Goal: Information Seeking & Learning: Learn about a topic

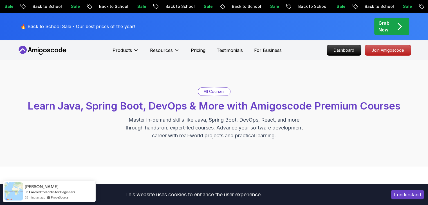
click at [390, 27] on div "Grab Now" at bounding box center [391, 26] width 26 height 13
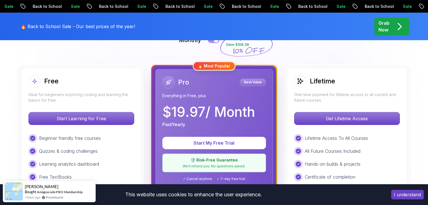
scroll to position [169, 0]
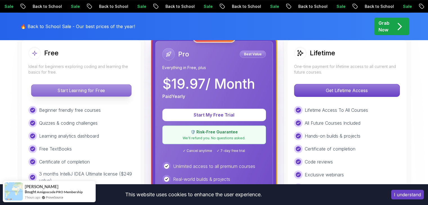
click at [64, 91] on p "Start Learning for Free" at bounding box center [81, 91] width 100 height 12
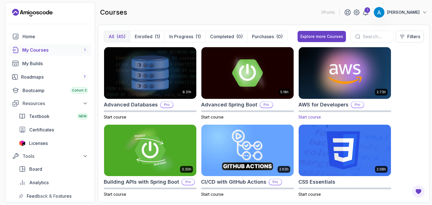
click at [373, 87] on img at bounding box center [344, 73] width 97 height 54
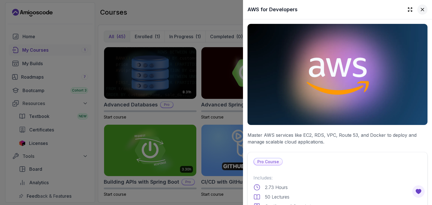
click at [420, 12] on icon at bounding box center [422, 10] width 6 height 6
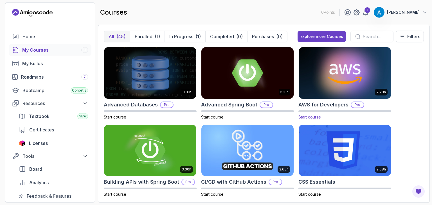
click at [352, 105] on p "Pro" at bounding box center [357, 105] width 12 height 6
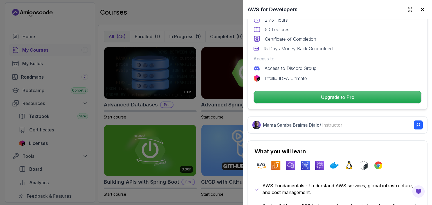
scroll to position [169, 0]
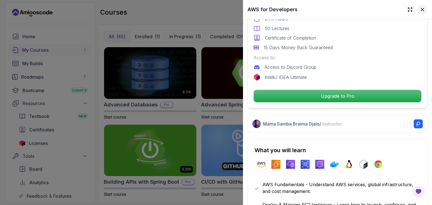
click at [419, 8] on icon at bounding box center [422, 10] width 6 height 6
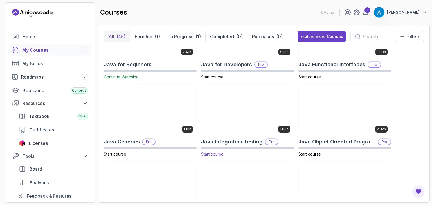
scroll to position [365, 0]
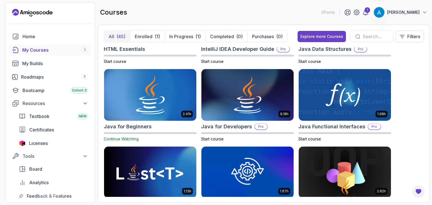
click at [163, 124] on div "Java for Beginners" at bounding box center [150, 127] width 93 height 8
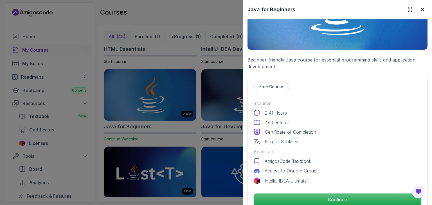
scroll to position [141, 0]
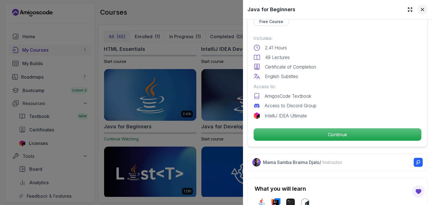
click at [421, 12] on button at bounding box center [422, 9] width 10 height 10
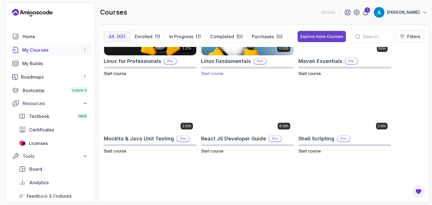
scroll to position [789, 0]
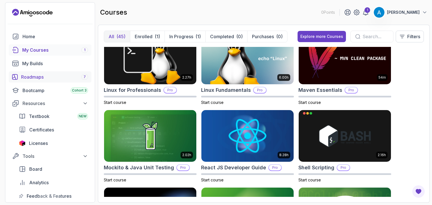
click at [66, 74] on div "Roadmaps 7" at bounding box center [54, 77] width 67 height 7
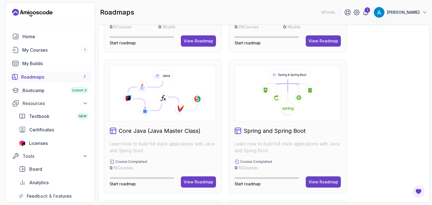
scroll to position [141, 0]
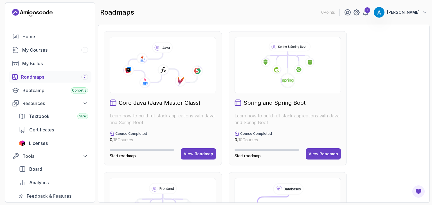
click at [293, 107] on div "Spring and Spring Boot Learn how to build full stack applications with Java and…" at bounding box center [288, 98] width 118 height 134
click at [324, 155] on div "View Roadmap" at bounding box center [323, 154] width 30 height 6
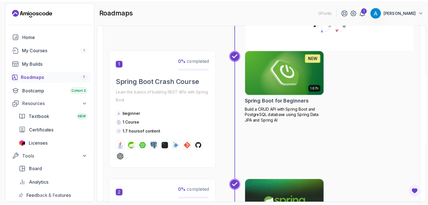
scroll to position [90, 0]
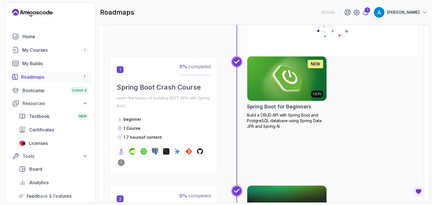
click at [318, 94] on p "1.67h" at bounding box center [317, 94] width 9 height 4
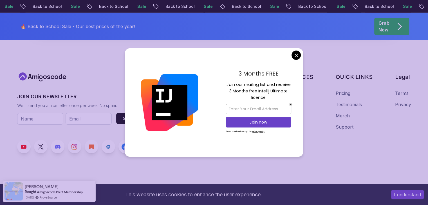
scroll to position [1966, 0]
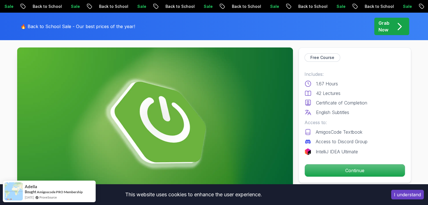
scroll to position [56, 0]
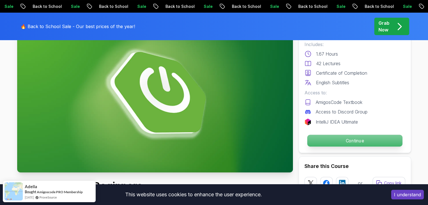
click at [334, 140] on p "Continue" at bounding box center [354, 141] width 95 height 12
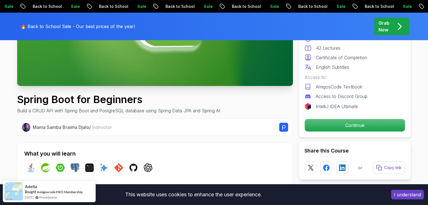
scroll to position [197, 0]
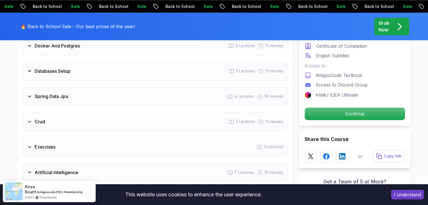
scroll to position [900, 0]
click at [35, 93] on h3 "Spring Data Jpa" at bounding box center [51, 96] width 33 height 7
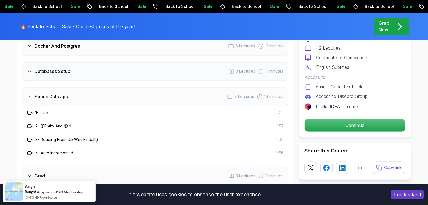
click at [43, 93] on h3 "Spring Data Jpa" at bounding box center [51, 96] width 33 height 7
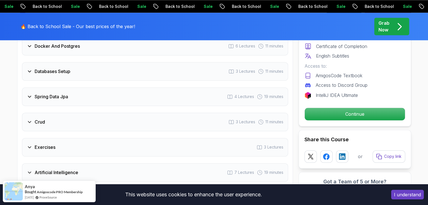
click at [43, 93] on h3 "Spring Data Jpa" at bounding box center [51, 96] width 33 height 7
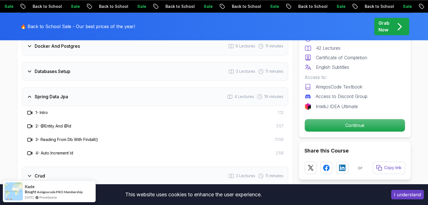
click at [44, 93] on h3 "Spring Data Jpa" at bounding box center [51, 96] width 33 height 7
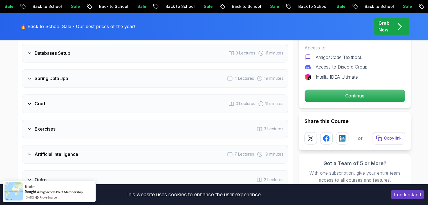
scroll to position [901, 0]
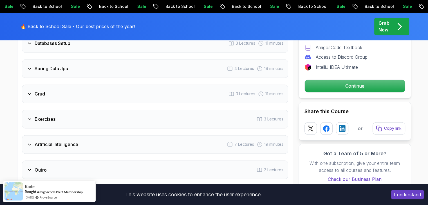
click at [43, 91] on h3 "Crud" at bounding box center [40, 94] width 10 height 7
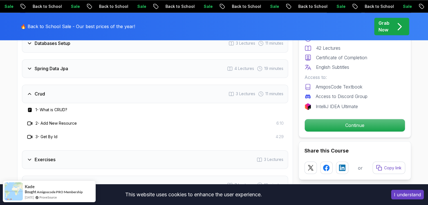
click at [43, 91] on h3 "Crud" at bounding box center [40, 94] width 10 height 7
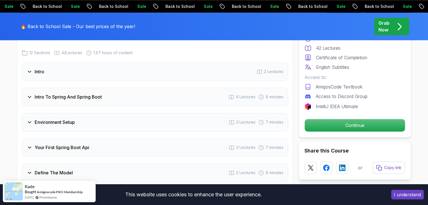
scroll to position [704, 0]
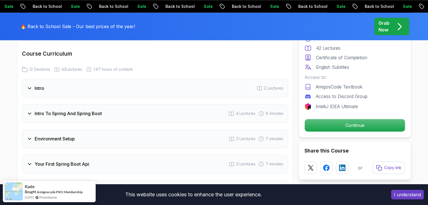
click at [56, 79] on div "Intro 2 Lectures" at bounding box center [155, 88] width 266 height 19
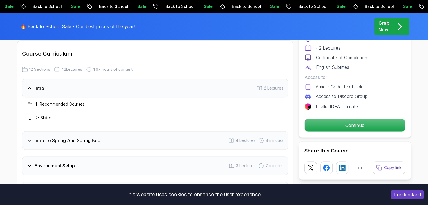
click at [56, 79] on div "Intro 2 Lectures" at bounding box center [155, 88] width 266 height 19
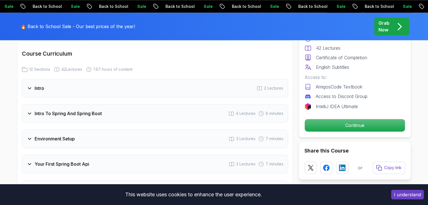
click at [56, 79] on div "Intro 2 Lectures" at bounding box center [155, 88] width 266 height 19
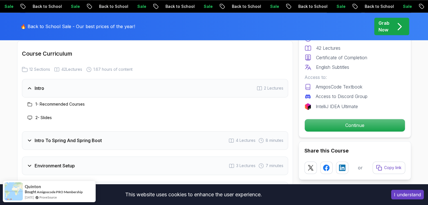
click at [52, 137] on h3 "Intro To Spring And Spring Boot" at bounding box center [68, 140] width 67 height 7
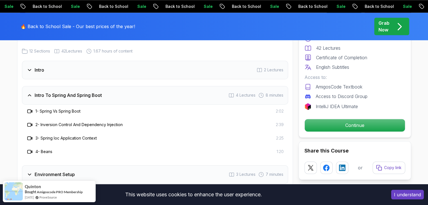
scroll to position [732, 0]
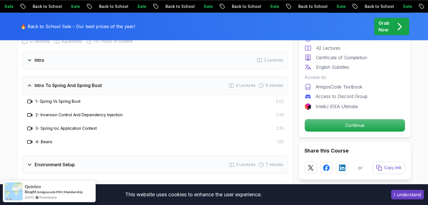
click at [83, 82] on h3 "Intro To Spring And Spring Boot" at bounding box center [68, 85] width 67 height 7
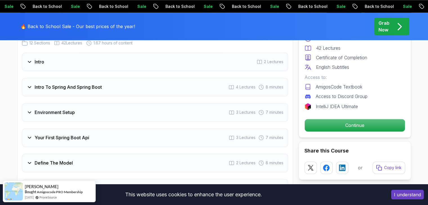
scroll to position [703, 0]
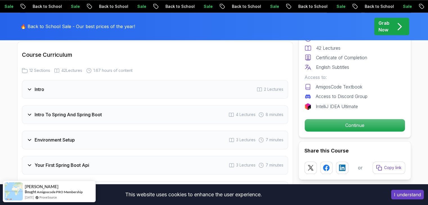
click at [54, 80] on div "Intro 2 Lectures" at bounding box center [155, 89] width 266 height 19
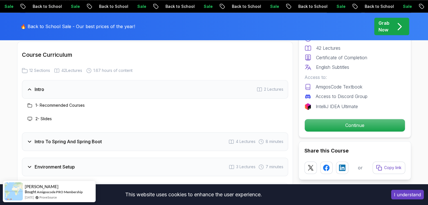
click at [44, 138] on h3 "Intro To Spring And Spring Boot" at bounding box center [68, 141] width 67 height 7
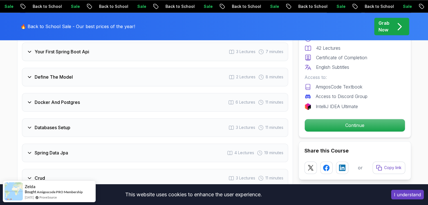
scroll to position [871, 0]
click at [33, 98] on div "Docker And Postgres" at bounding box center [53, 101] width 53 height 7
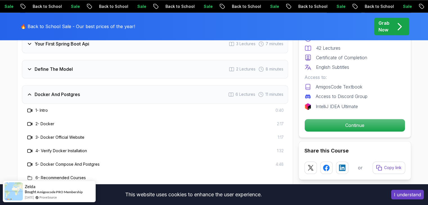
scroll to position [815, 0]
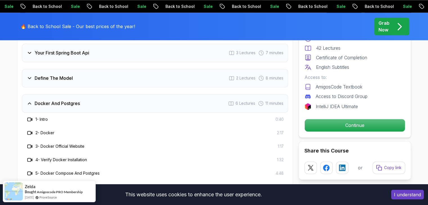
click at [46, 117] on h3 "1 - Intro" at bounding box center [41, 120] width 12 height 6
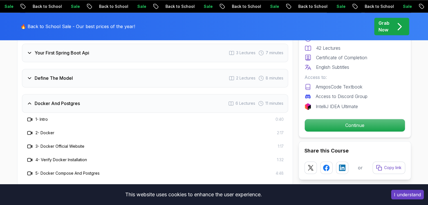
click at [30, 117] on icon at bounding box center [30, 120] width 6 height 6
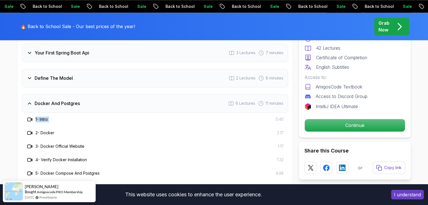
click at [66, 115] on div "1 - Intro 0:40" at bounding box center [155, 119] width 266 height 13
click at [70, 116] on div "1 - Intro 0:40" at bounding box center [154, 119] width 257 height 7
click at [31, 101] on icon at bounding box center [30, 104] width 6 height 6
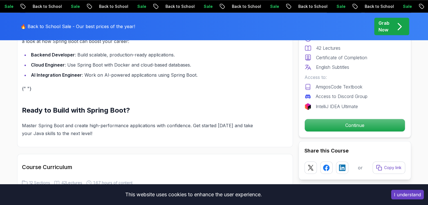
scroll to position [562, 0]
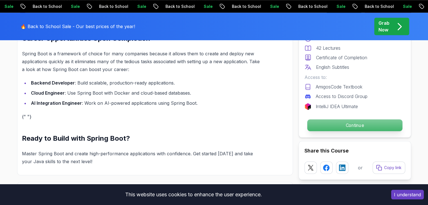
click at [343, 127] on p "Continue" at bounding box center [354, 125] width 95 height 12
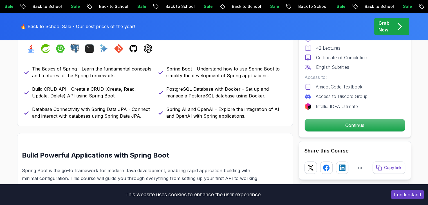
scroll to position [169, 0]
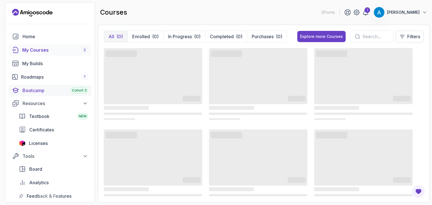
click at [48, 87] on link "Bootcamp Cohort 3" at bounding box center [50, 90] width 83 height 11
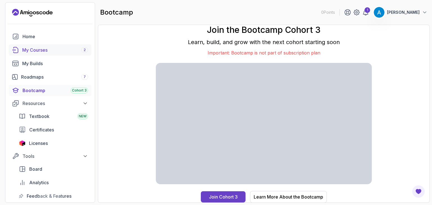
click at [65, 46] on link "My Courses 2" at bounding box center [50, 49] width 83 height 11
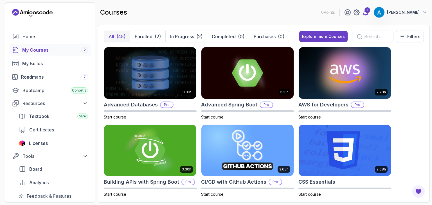
click at [368, 12] on icon at bounding box center [365, 13] width 5 height 6
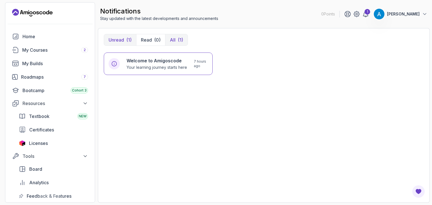
click at [174, 35] on button "All (1)" at bounding box center [176, 39] width 22 height 11
click at [176, 39] on button "All (1)" at bounding box center [176, 39] width 22 height 11
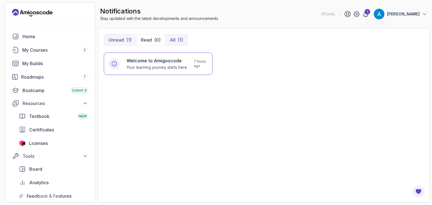
click at [123, 42] on p "Unread" at bounding box center [116, 40] width 15 height 7
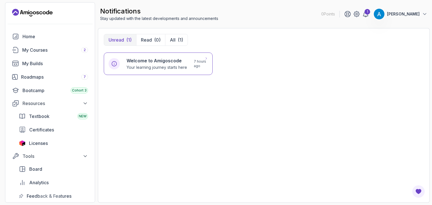
click at [115, 65] on icon at bounding box center [114, 64] width 6 height 6
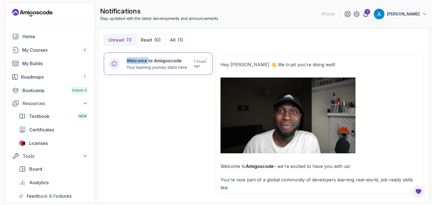
click at [115, 65] on icon at bounding box center [114, 64] width 6 height 6
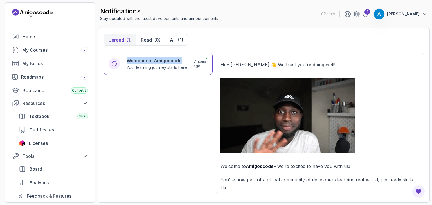
click at [115, 65] on icon at bounding box center [114, 64] width 6 height 6
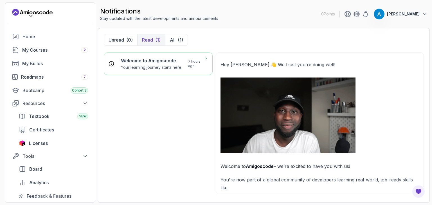
click at [162, 101] on div "Welcome to Amigoscode Your learning journey starts here 7 hours ago" at bounding box center [158, 125] width 109 height 144
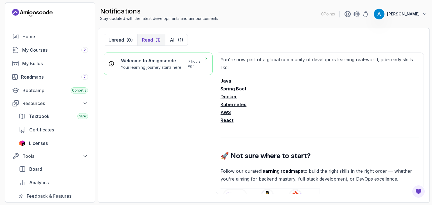
scroll to position [112, 0]
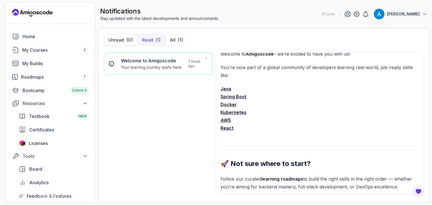
click at [232, 97] on strong "Spring Boot" at bounding box center [233, 97] width 26 height 6
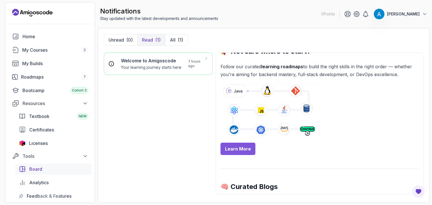
scroll to position [63, 0]
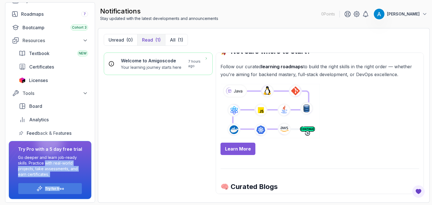
drag, startPoint x: 45, startPoint y: 164, endPoint x: 60, endPoint y: 177, distance: 20.3
click at [60, 177] on div "Try Pro with a 5 day free trial Go deeper and learn job-ready skills. Practice …" at bounding box center [50, 170] width 78 height 49
click at [62, 171] on p "Go deeper and learn job-ready skills. Practice with real-world projects, take a…" at bounding box center [50, 166] width 64 height 22
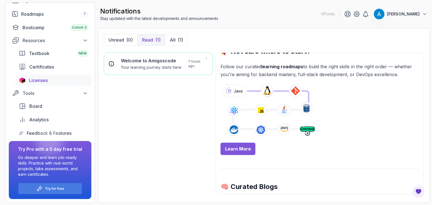
scroll to position [7, 0]
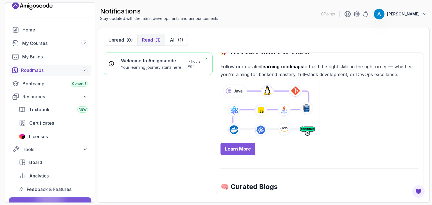
click at [76, 69] on div "Roadmaps 7" at bounding box center [54, 70] width 67 height 7
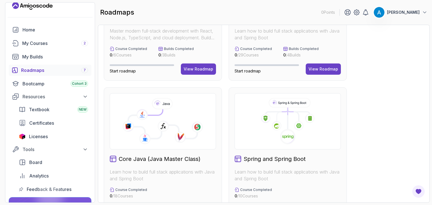
scroll to position [112, 0]
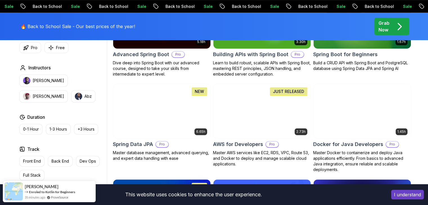
scroll to position [169, 0]
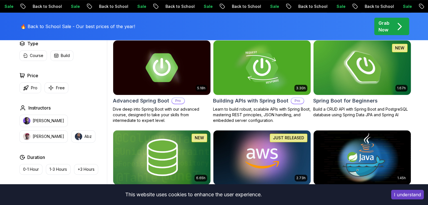
click at [369, 100] on h2 "Spring Boot for Beginners" at bounding box center [345, 101] width 64 height 8
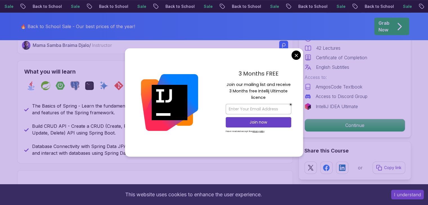
scroll to position [337, 0]
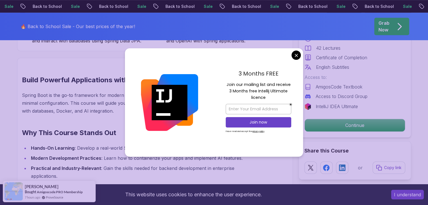
drag, startPoint x: 239, startPoint y: 72, endPoint x: 270, endPoint y: 75, distance: 30.5
click at [270, 75] on p "3 Months FREE" at bounding box center [257, 73] width 65 height 8
drag, startPoint x: 226, startPoint y: 85, endPoint x: 284, endPoint y: 97, distance: 59.2
click at [284, 97] on p "Join our mailing list and receive 3 Months free Intellij Ultimate licence" at bounding box center [257, 92] width 65 height 20
click at [276, 76] on p "3 Months FREE" at bounding box center [257, 73] width 65 height 8
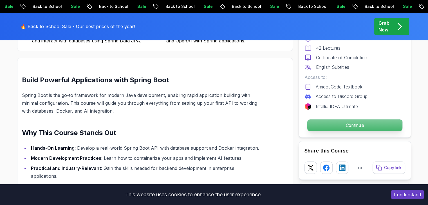
click at [352, 125] on p "Continue" at bounding box center [354, 125] width 95 height 12
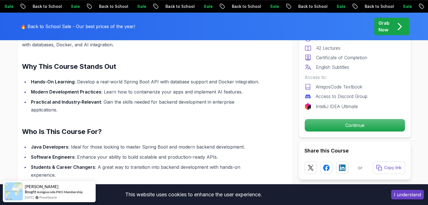
scroll to position [478, 0]
